Goal: Task Accomplishment & Management: Use online tool/utility

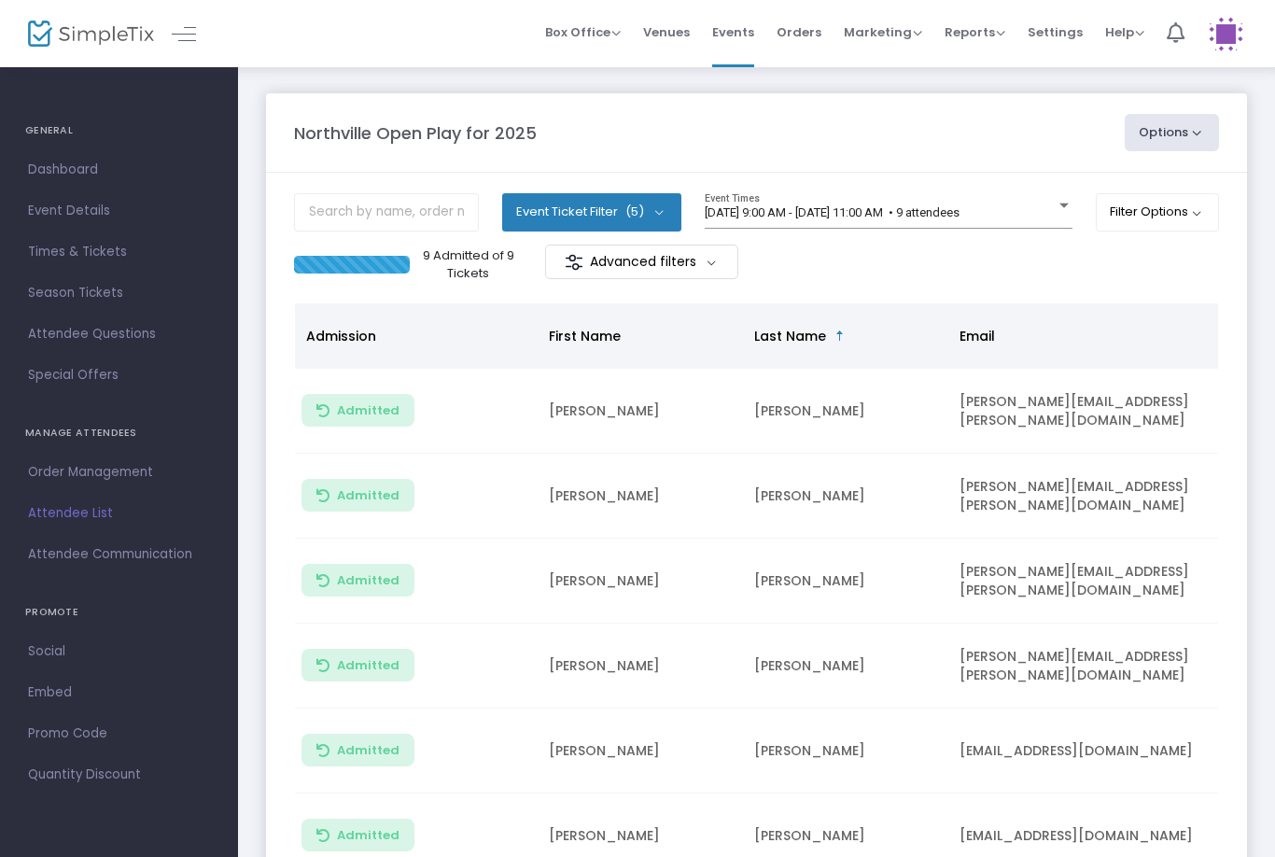
click at [959, 219] on span "[DATE] 9:00 AM - [DATE] 11:00 AM • 9 attendees" at bounding box center [832, 212] width 255 height 14
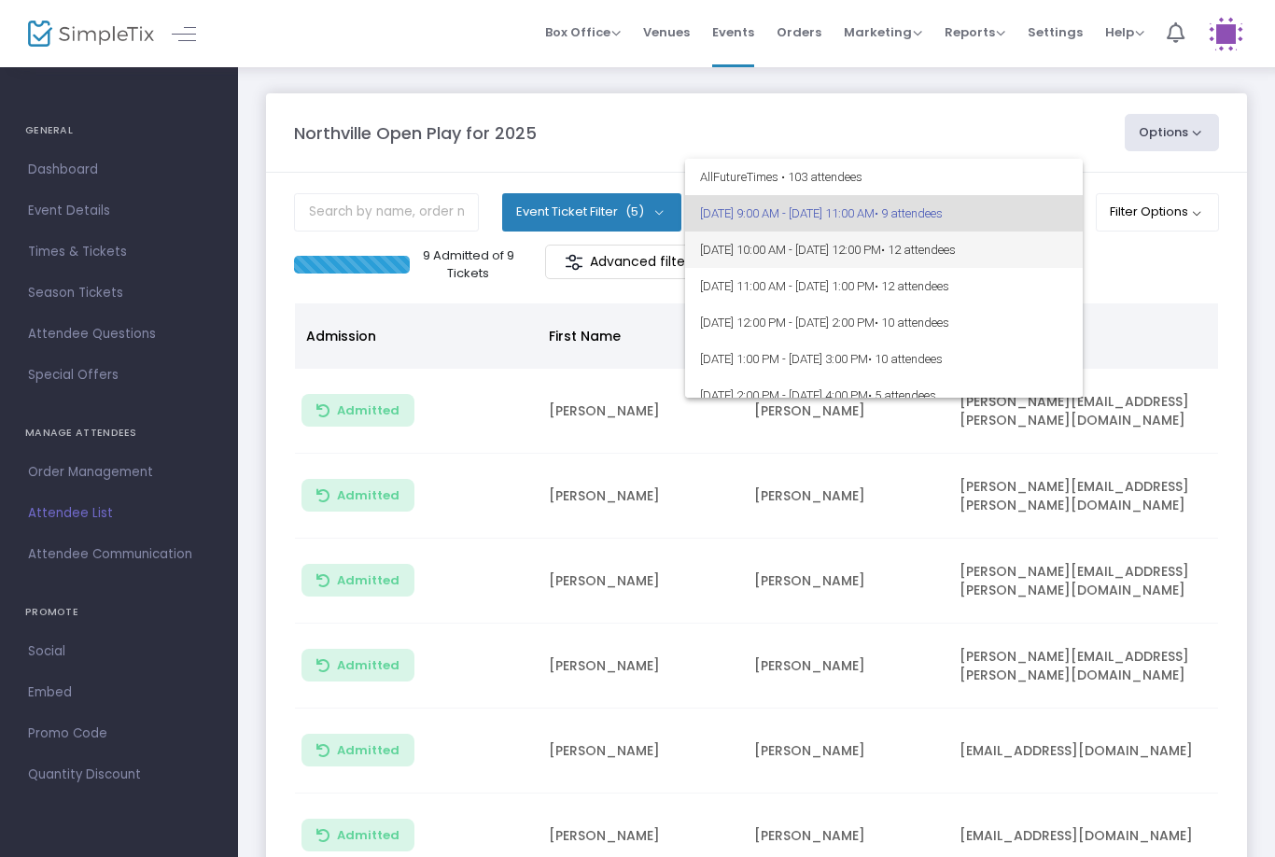
click at [956, 245] on span "• 12 attendees" at bounding box center [918, 250] width 75 height 14
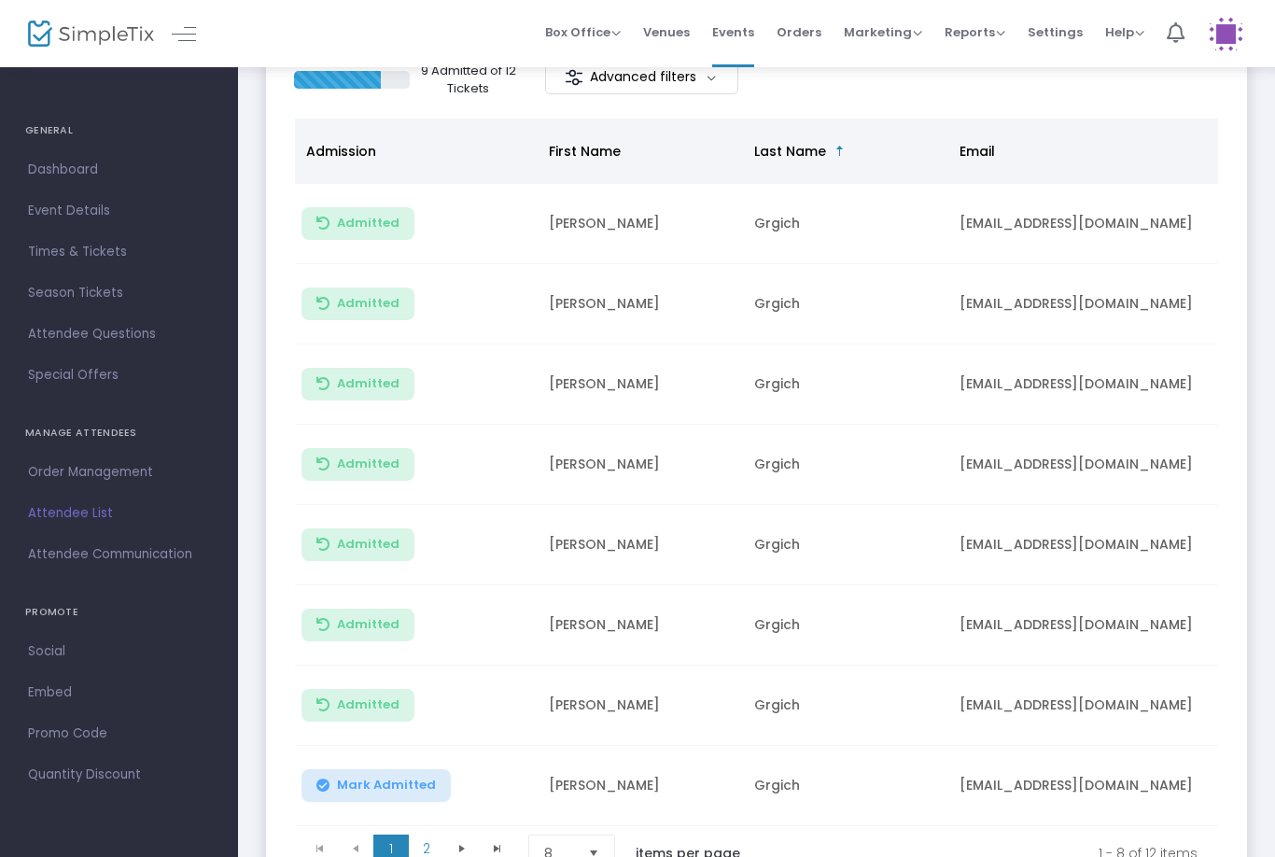
scroll to position [288, 0]
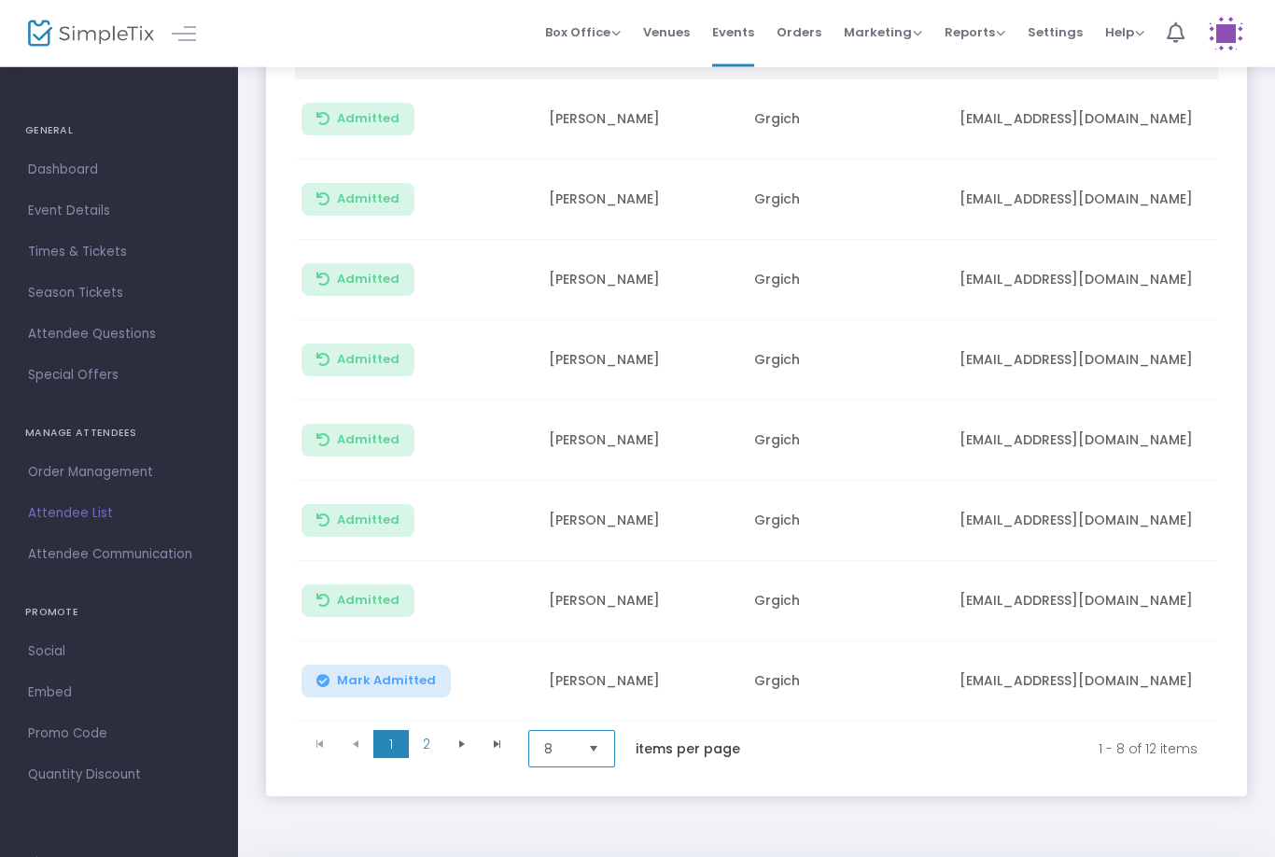
click at [572, 752] on span "8" at bounding box center [558, 749] width 29 height 19
click at [576, 826] on li "25" at bounding box center [574, 823] width 90 height 37
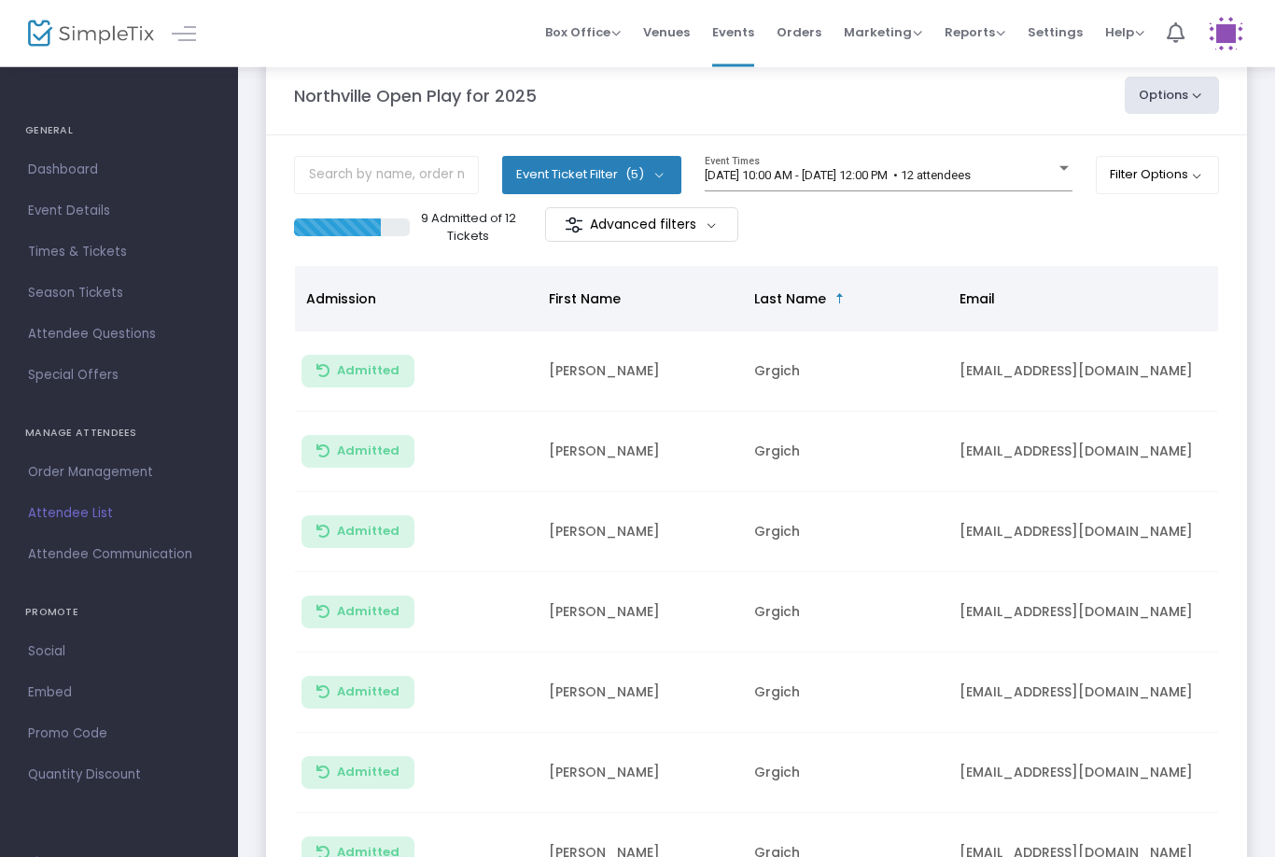
scroll to position [37, 0]
click at [1050, 172] on div "[DATE] 10:00 AM - [DATE] 12:00 PM • 12 attendees" at bounding box center [880, 176] width 351 height 14
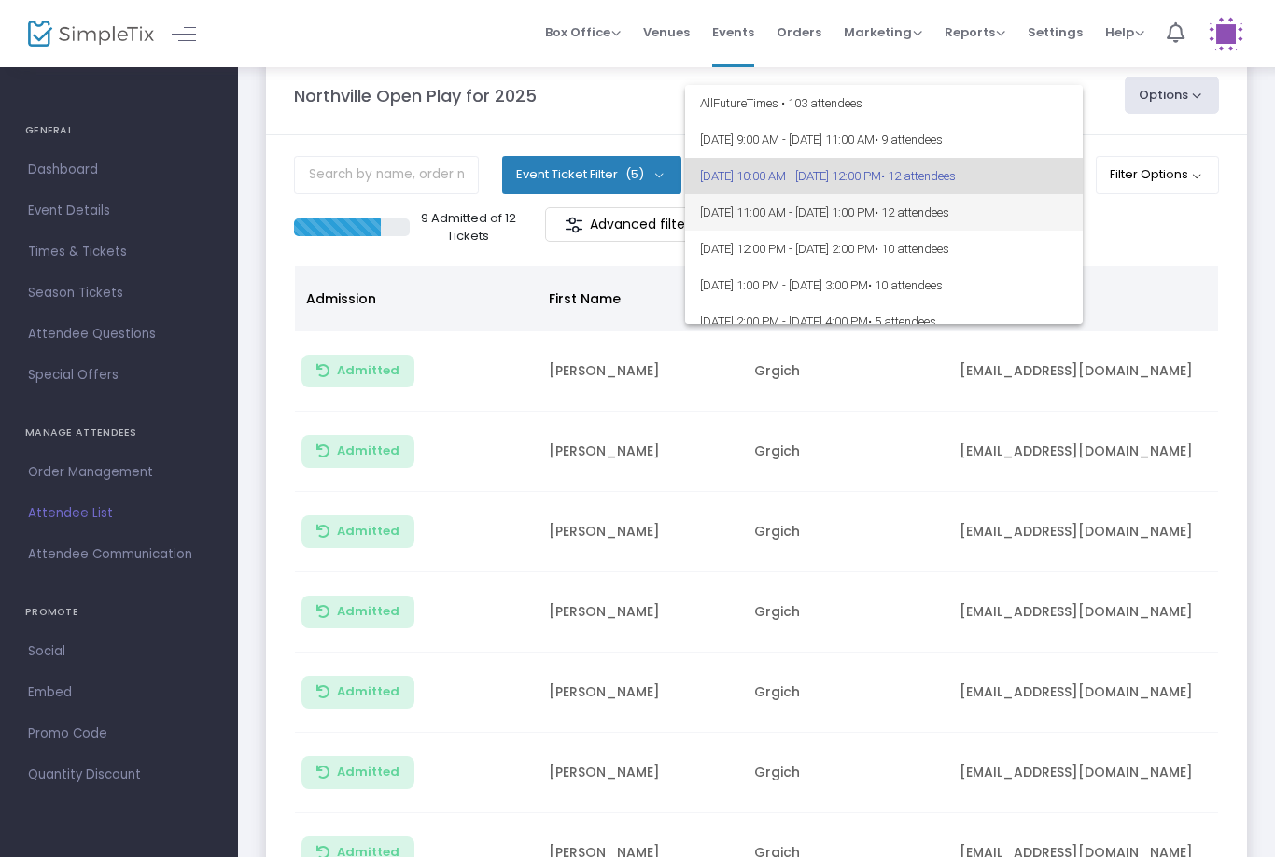
click at [1037, 226] on span "[DATE] 11:00 AM - [DATE] 1:00 PM • 12 attendees" at bounding box center [884, 212] width 368 height 36
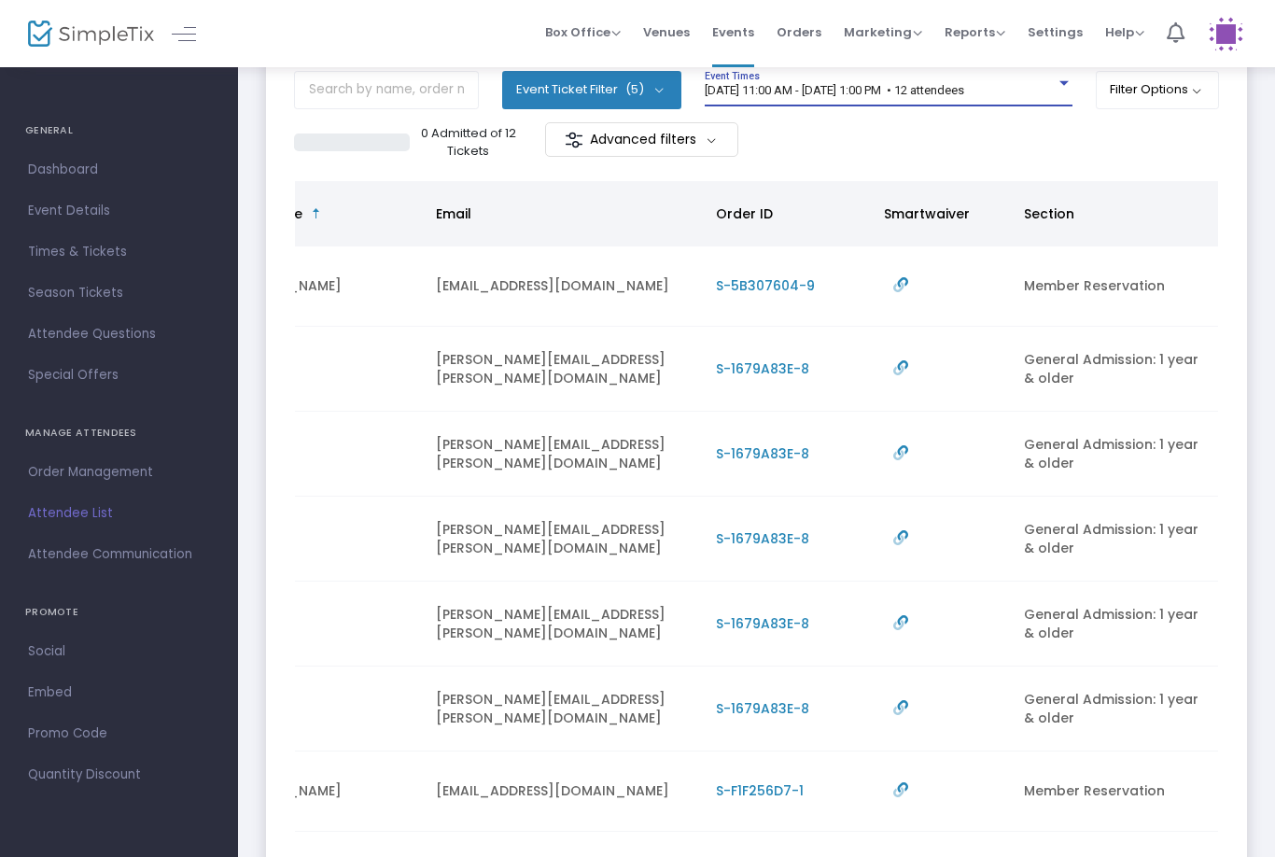
scroll to position [0, 524]
click at [754, 280] on span "S-5B307604-9" at bounding box center [765, 285] width 99 height 19
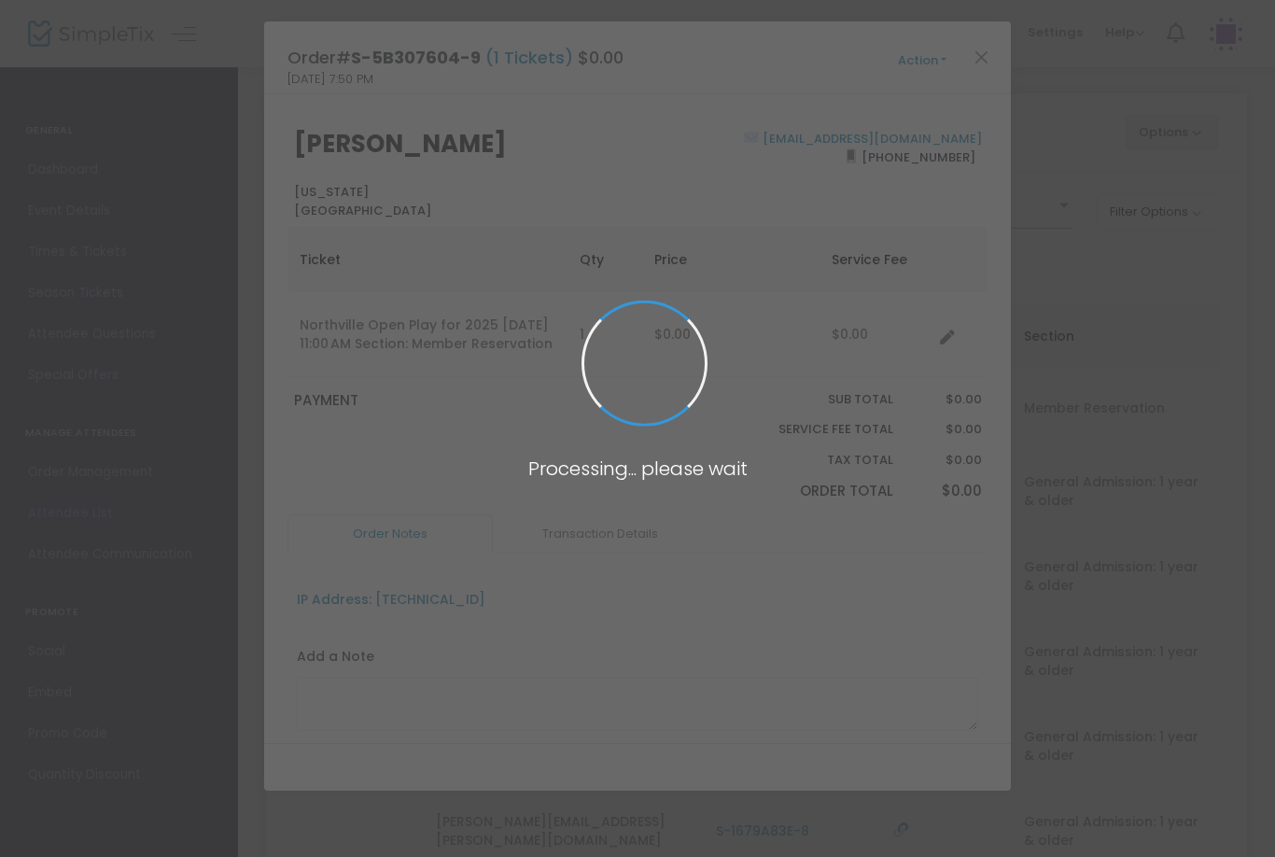
scroll to position [0, 0]
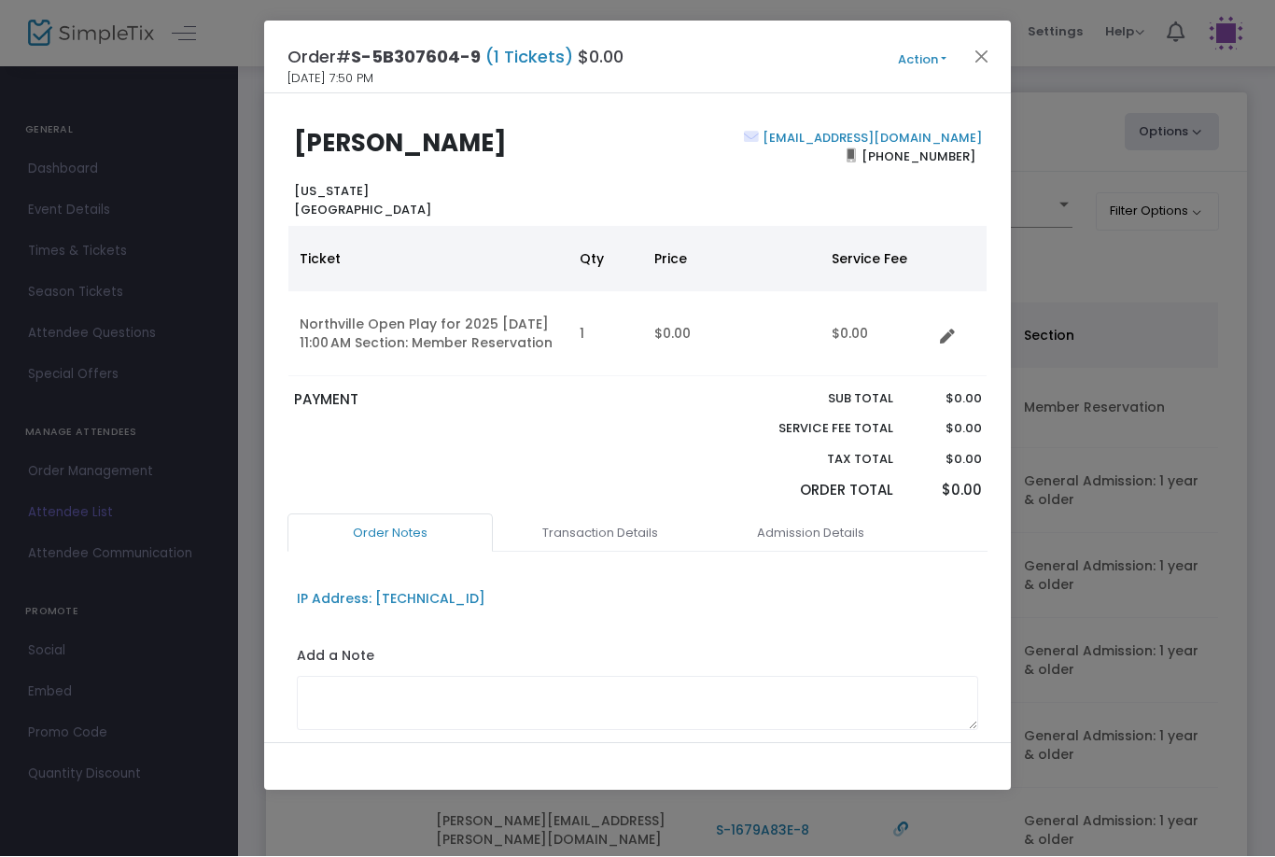
click at [919, 55] on button "Action" at bounding box center [922, 60] width 112 height 21
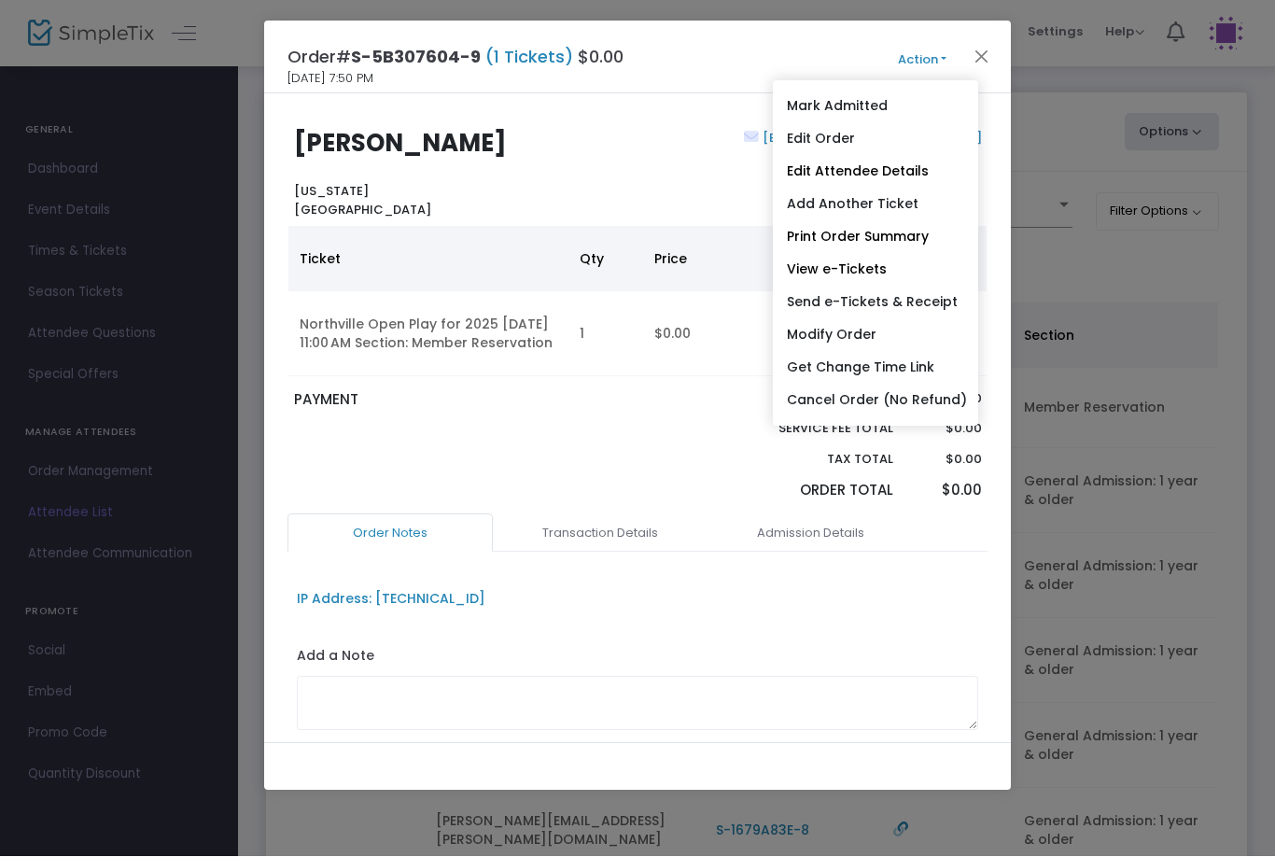
click at [888, 369] on link "Get Change Time Link" at bounding box center [875, 368] width 205 height 33
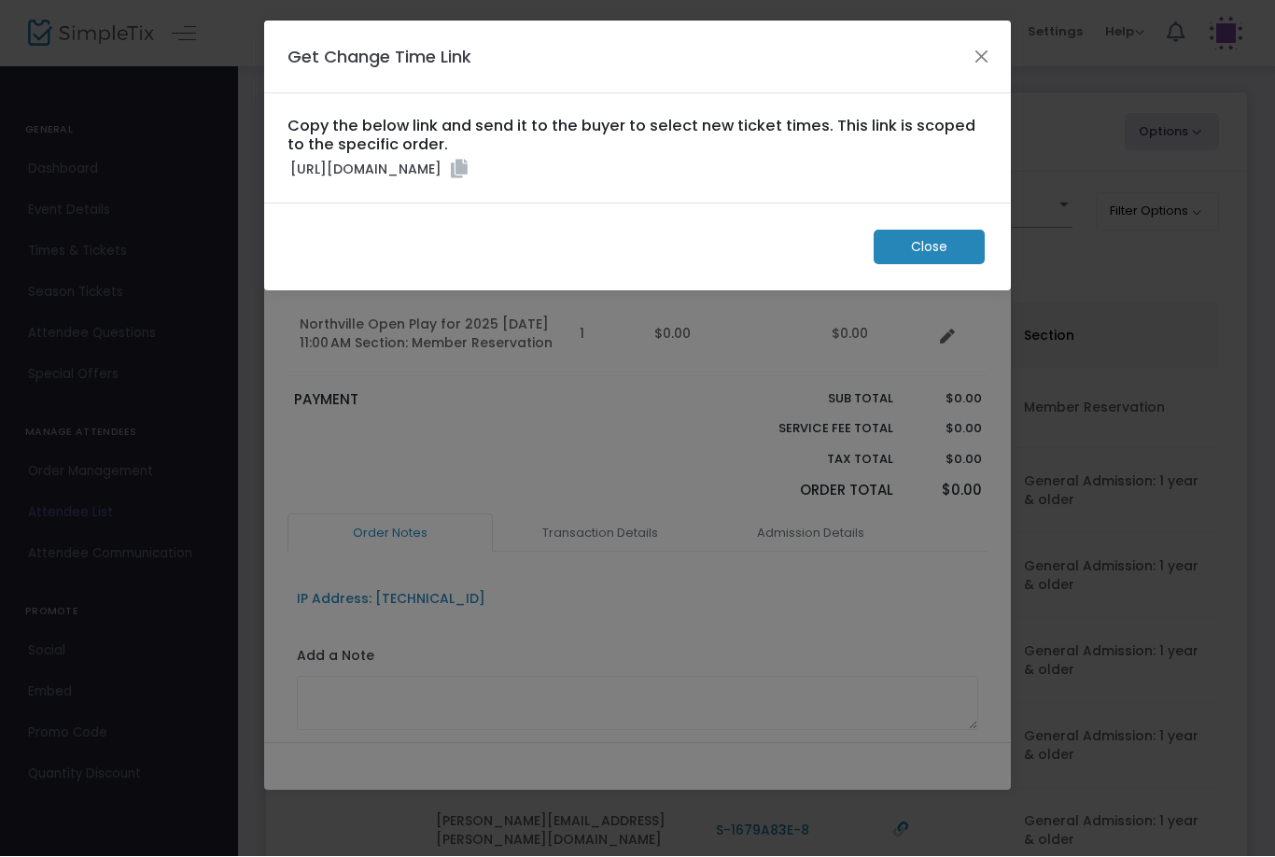
click at [468, 179] on icon at bounding box center [459, 170] width 17 height 19
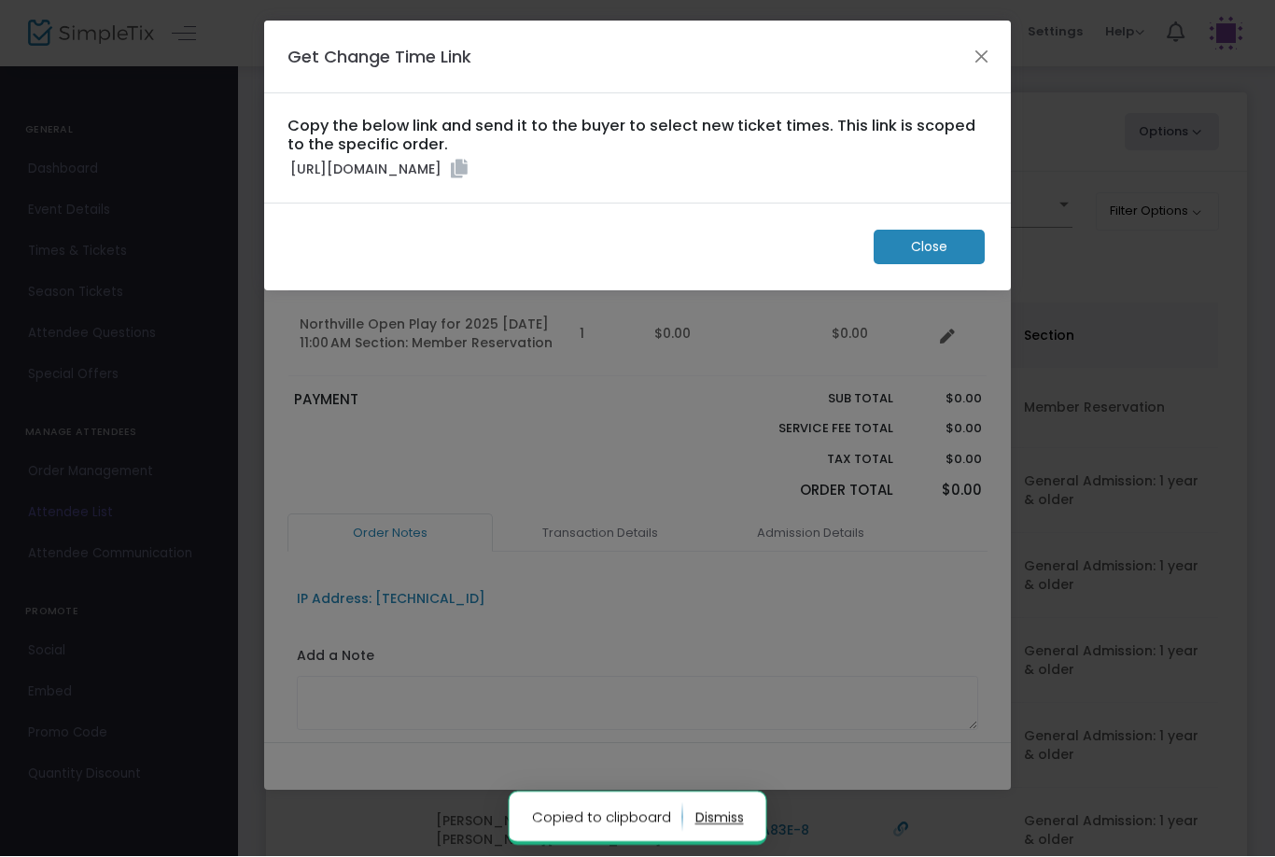
click at [992, 59] on button "Close" at bounding box center [982, 57] width 24 height 24
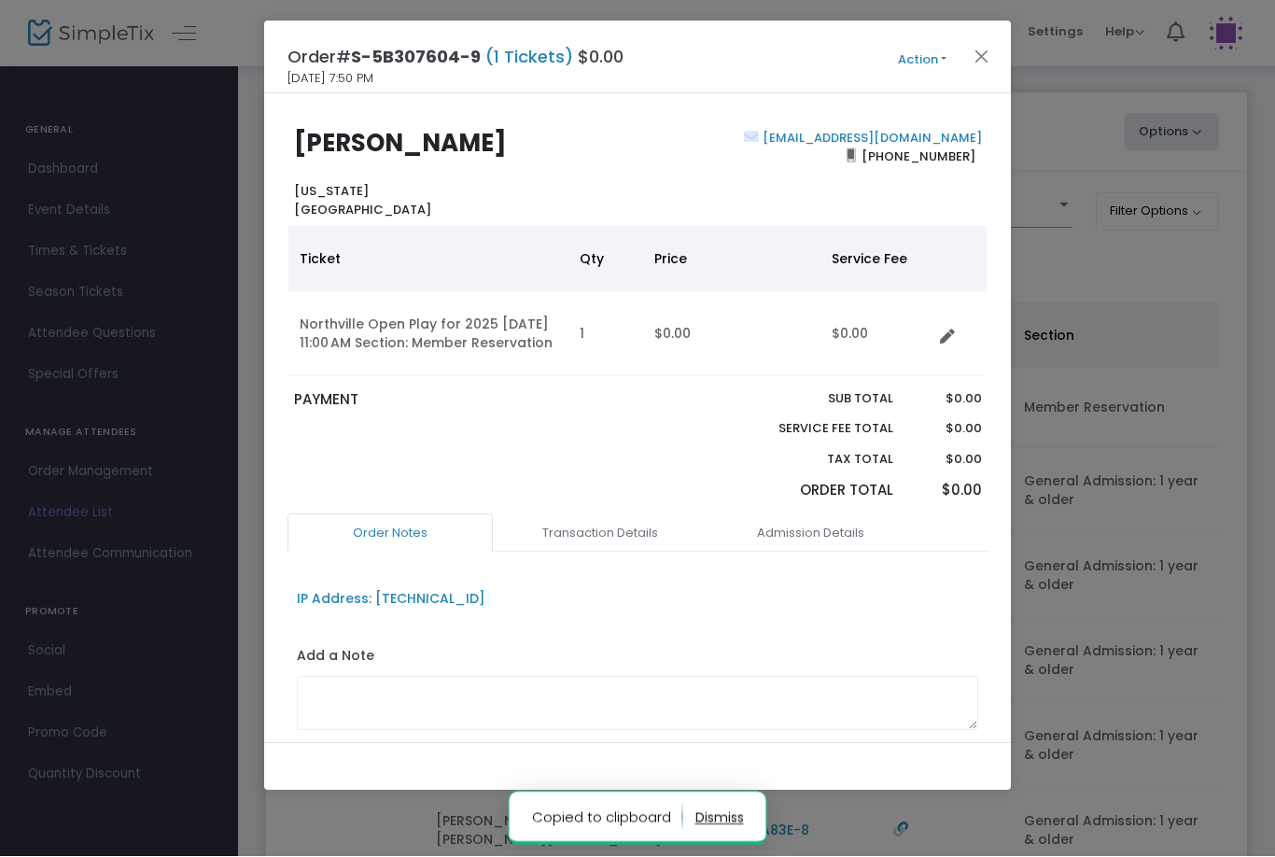
click at [972, 53] on button "Close" at bounding box center [982, 57] width 24 height 24
